Goal: Task Accomplishment & Management: Manage account settings

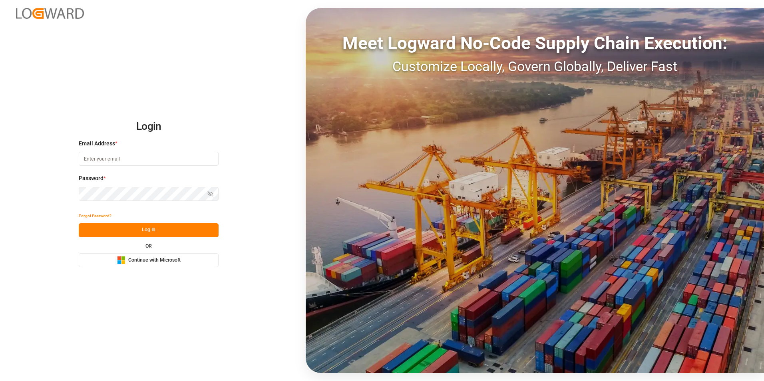
click at [163, 159] on input at bounding box center [149, 159] width 140 height 14
type input "[PERSON_NAME][EMAIL_ADDRESS][PERSON_NAME][DOMAIN_NAME]"
click at [153, 231] on button "Log In" at bounding box center [149, 230] width 140 height 14
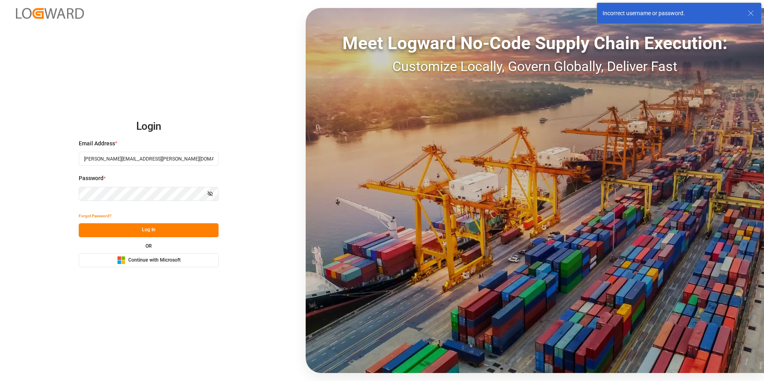
click at [98, 215] on button "Forgot Password?" at bounding box center [95, 216] width 33 height 14
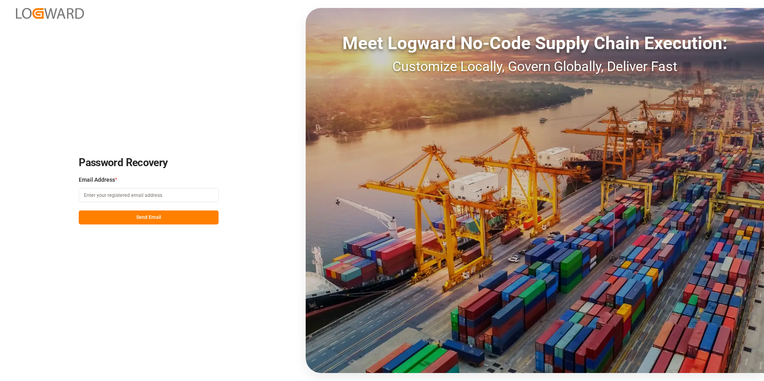
click at [139, 197] on input at bounding box center [149, 195] width 140 height 14
type input "[PERSON_NAME][EMAIL_ADDRESS][PERSON_NAME][DOMAIN_NAME]"
click at [140, 219] on button "Send Email" at bounding box center [149, 218] width 140 height 14
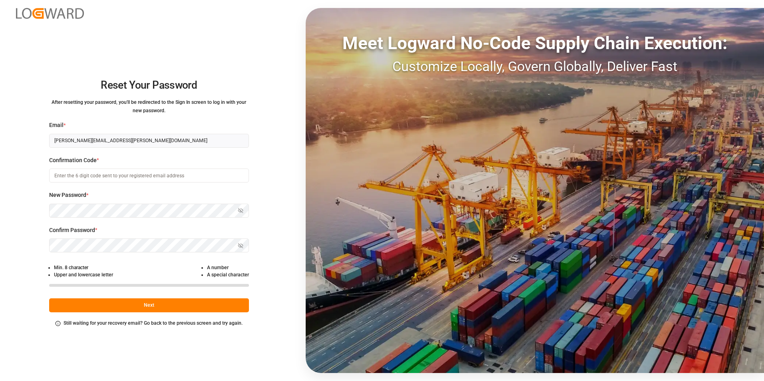
click at [88, 175] on input at bounding box center [149, 176] width 200 height 14
type input "660354"
click at [173, 306] on button "Next" at bounding box center [149, 305] width 200 height 14
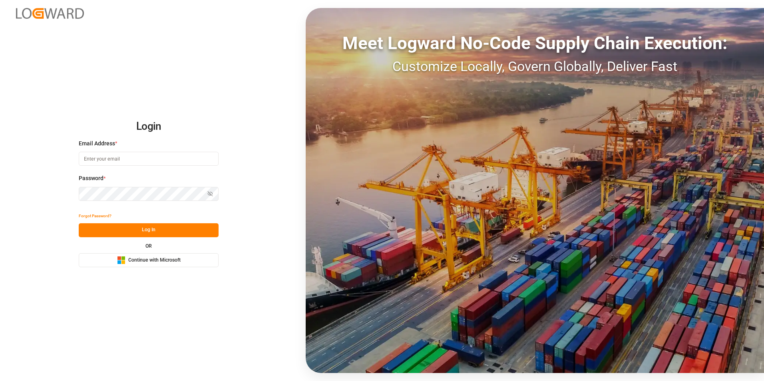
click at [108, 160] on input at bounding box center [149, 159] width 140 height 14
type input "[PERSON_NAME][EMAIL_ADDRESS][PERSON_NAME][DOMAIN_NAME]"
click at [141, 230] on button "Log In" at bounding box center [149, 230] width 140 height 14
